Goal: Navigation & Orientation: Find specific page/section

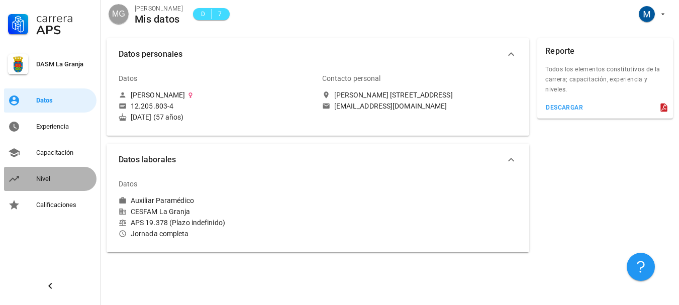
click at [57, 172] on div "Nivel" at bounding box center [64, 179] width 56 height 16
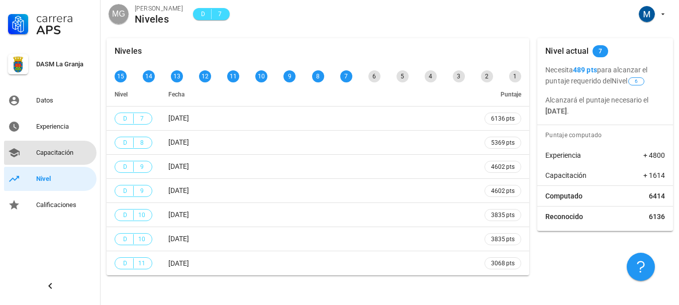
click at [52, 148] on div "Capacitación" at bounding box center [64, 153] width 56 height 16
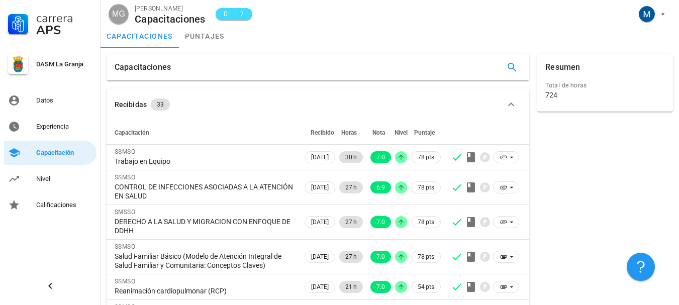
scroll to position [167, 0]
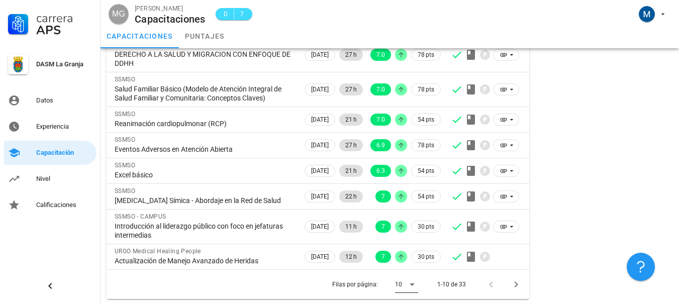
click at [409, 286] on icon at bounding box center [412, 284] width 12 height 12
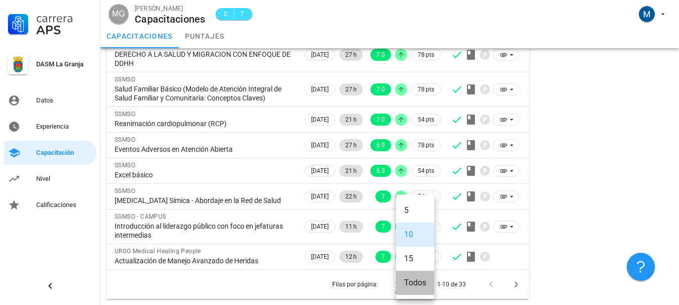
click at [408, 286] on div "Todos" at bounding box center [415, 283] width 22 height 10
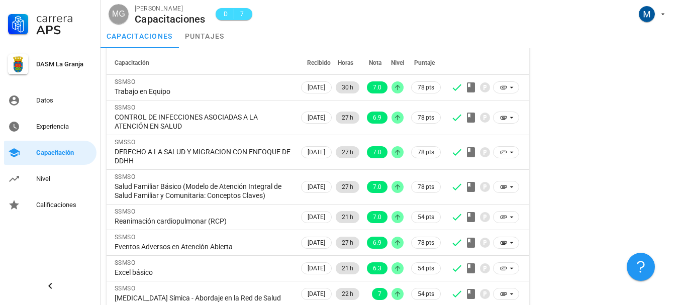
scroll to position [0, 0]
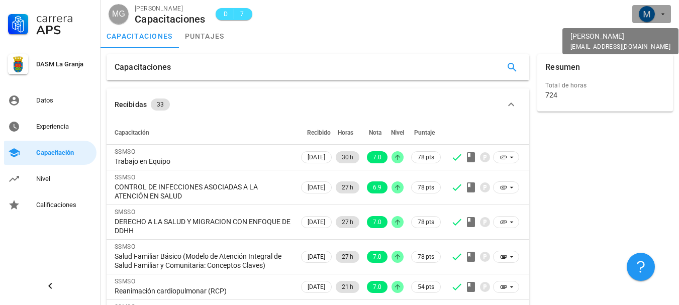
click at [666, 14] on icon "button" at bounding box center [663, 14] width 8 height 8
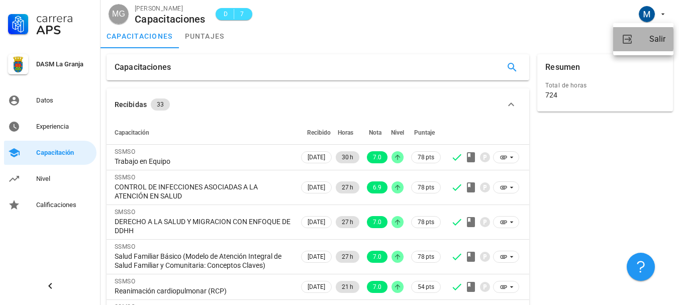
click at [647, 47] on link "Salir" at bounding box center [643, 39] width 60 height 24
